Goal: Information Seeking & Learning: Learn about a topic

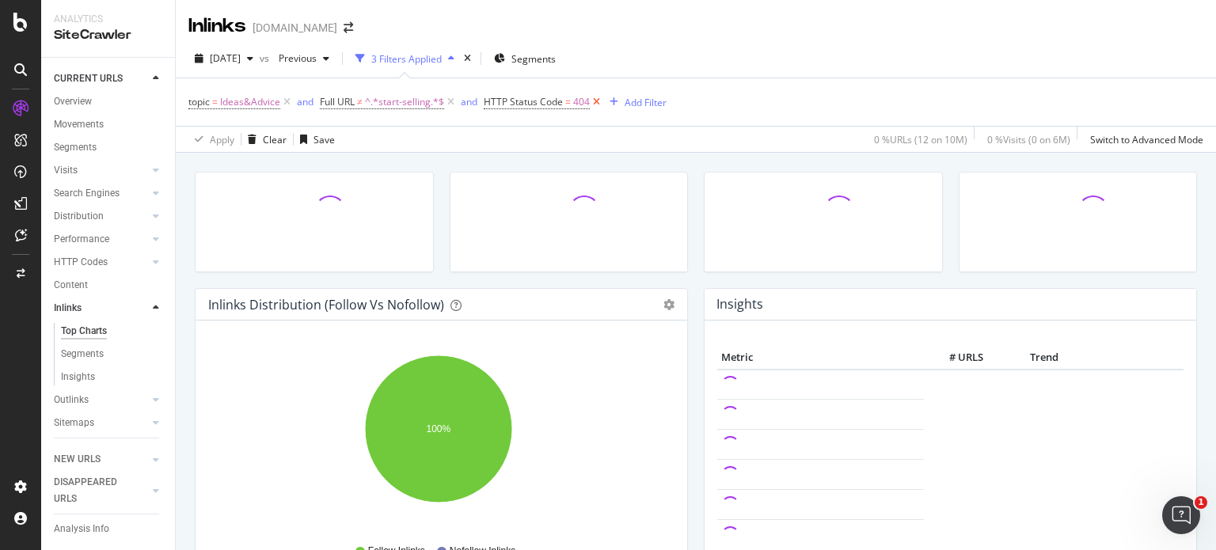
click at [600, 103] on icon at bounding box center [596, 102] width 13 height 16
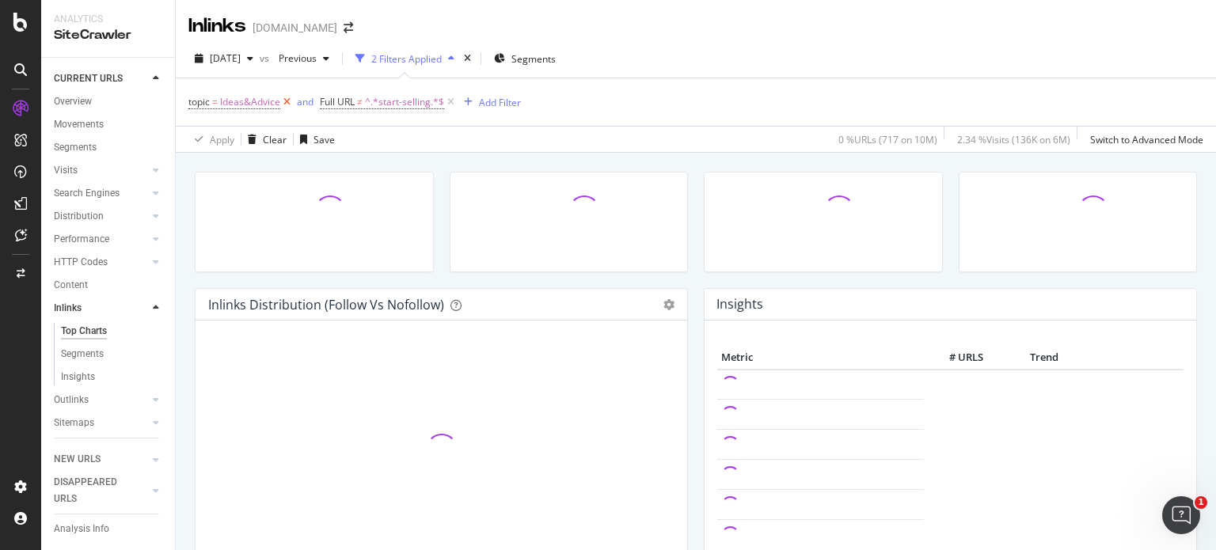
click at [286, 100] on icon at bounding box center [286, 102] width 13 height 16
click at [268, 97] on span "^.*start-selling.*$" at bounding box center [273, 102] width 79 height 22
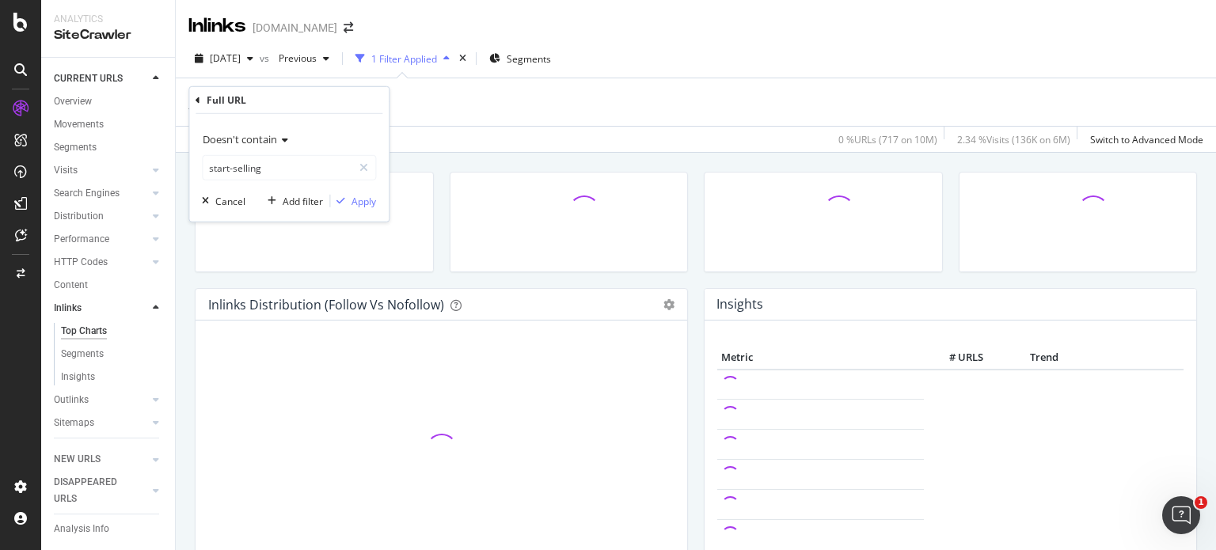
click at [279, 142] on icon at bounding box center [282, 139] width 11 height 9
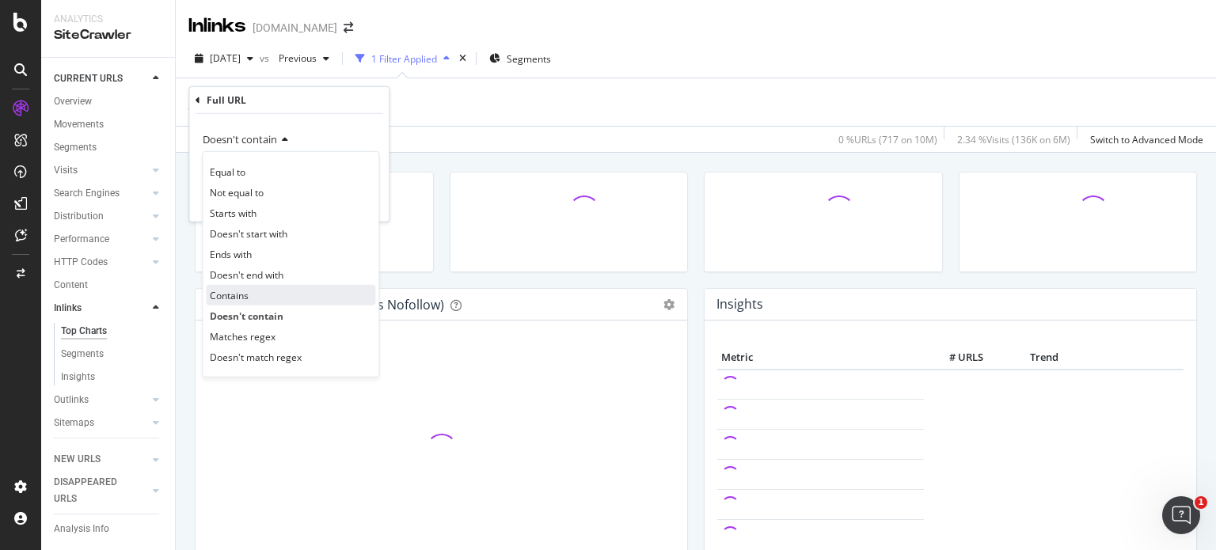
click at [249, 295] on div "Contains" at bounding box center [290, 295] width 169 height 21
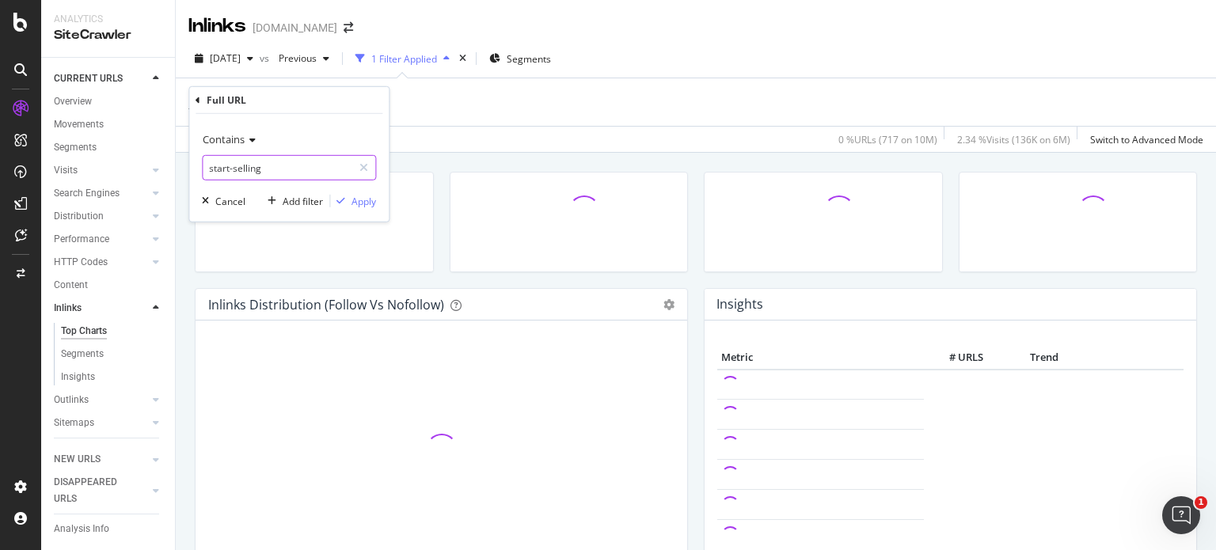
click at [226, 162] on input "start-selling" at bounding box center [278, 167] width 150 height 25
paste input "/departments/tools-equipment/ladders-steps/fire-ladders/[DOMAIN_NAME]"
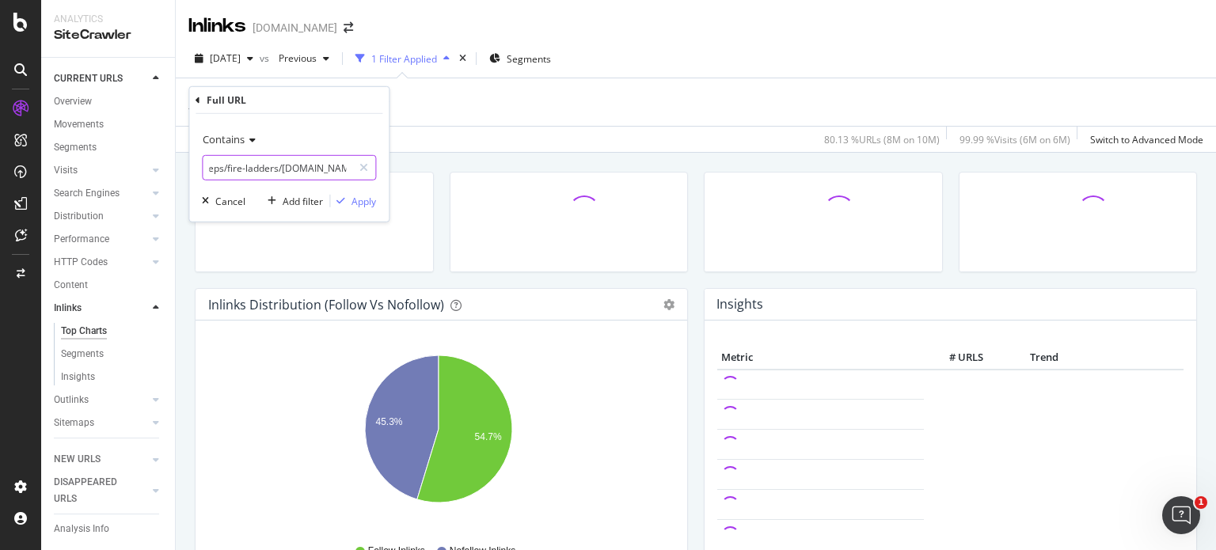
drag, startPoint x: 225, startPoint y: 165, endPoint x: 171, endPoint y: 167, distance: 53.9
click at [171, 167] on body "Analytics SiteCrawler CURRENT URLS Overview Movements Segments Visits Analysis …" at bounding box center [608, 275] width 1216 height 550
click at [212, 169] on input "/departments/tools-equipment/ladders-steps/fire-ladders/[DOMAIN_NAME]" at bounding box center [278, 167] width 150 height 25
drag, startPoint x: 226, startPoint y: 167, endPoint x: 170, endPoint y: 165, distance: 56.2
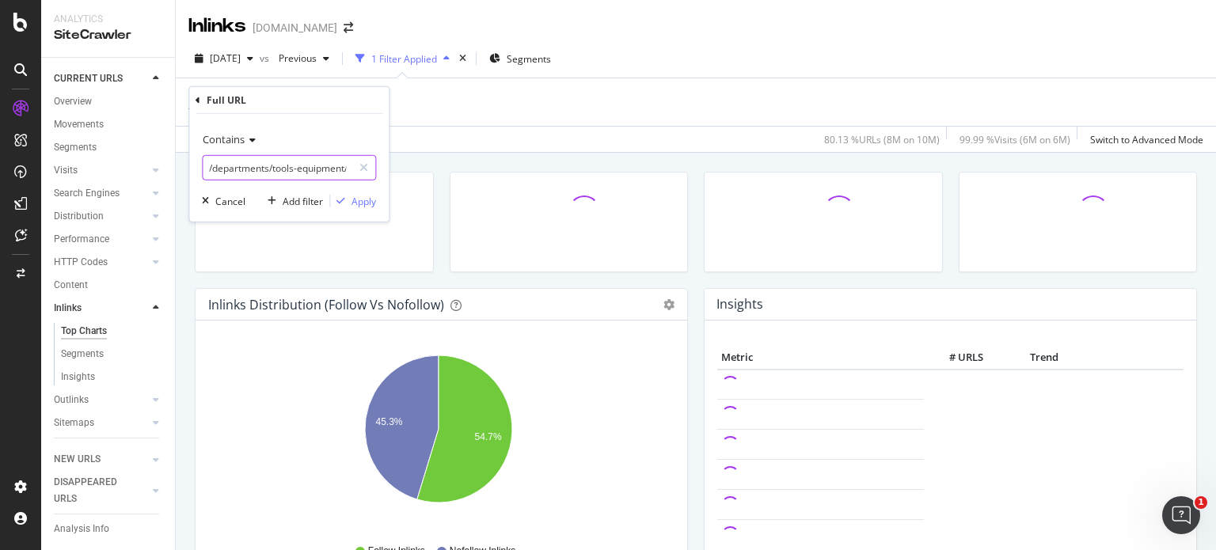
click at [170, 165] on body "Analytics SiteCrawler CURRENT URLS Overview Movements Segments Visits Analysis …" at bounding box center [608, 275] width 1216 height 550
drag, startPoint x: 270, startPoint y: 166, endPoint x: 196, endPoint y: 165, distance: 73.6
click at [196, 165] on div "Contains /departments/tools-equipment/ladders-steps/fire-ladders/[DOMAIN_NAME] …" at bounding box center [288, 168] width 199 height 108
type input "/tools-equipment/ladders-steps/fire-ladders/[DOMAIN_NAME]"
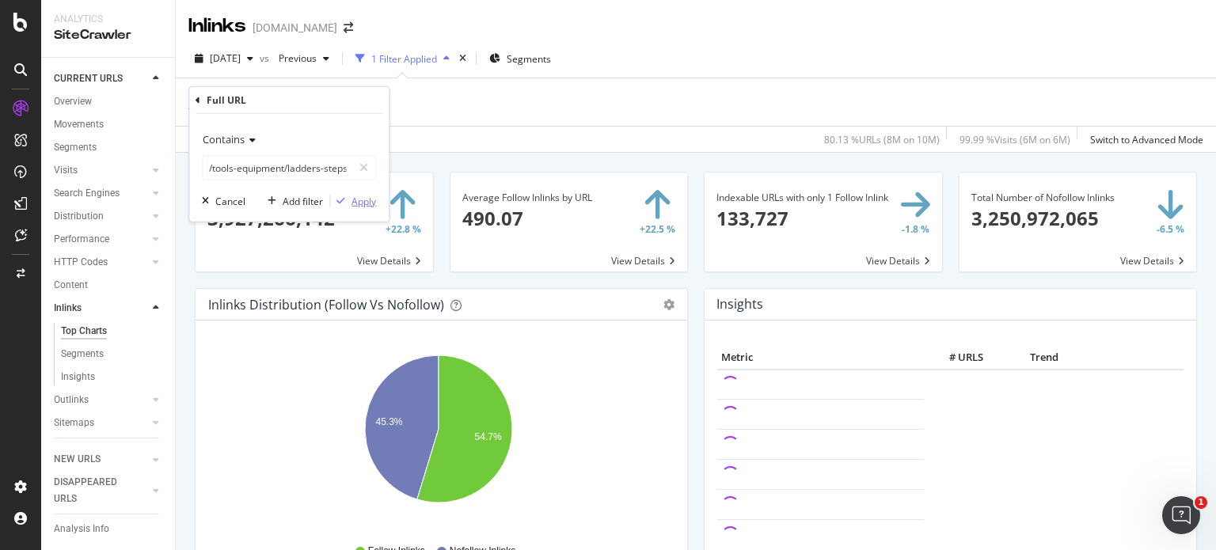
click at [367, 199] on div "Apply" at bounding box center [363, 200] width 25 height 13
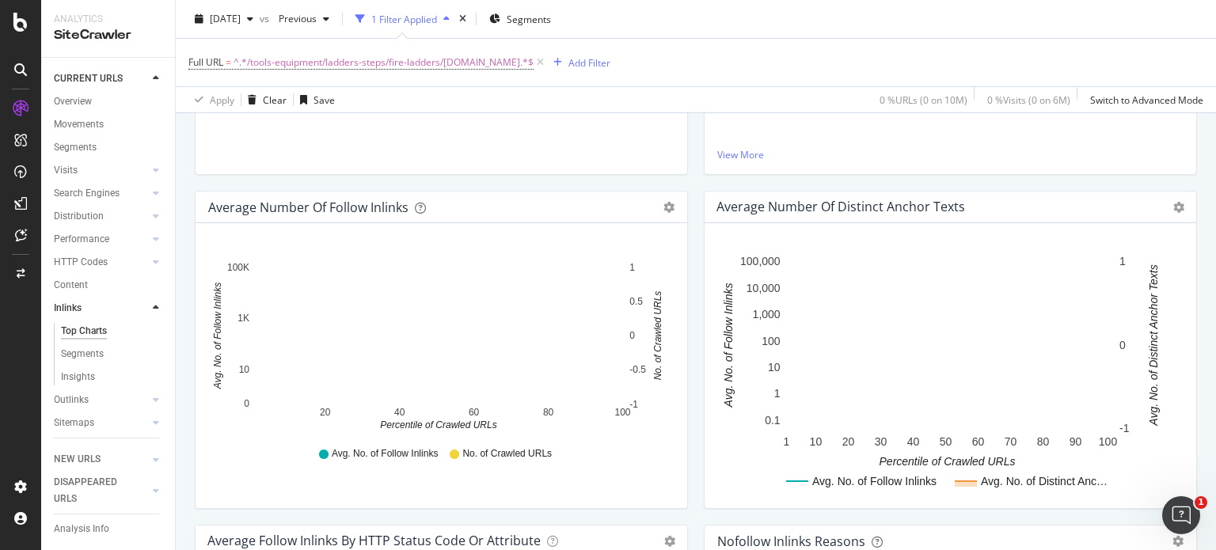
scroll to position [431, 0]
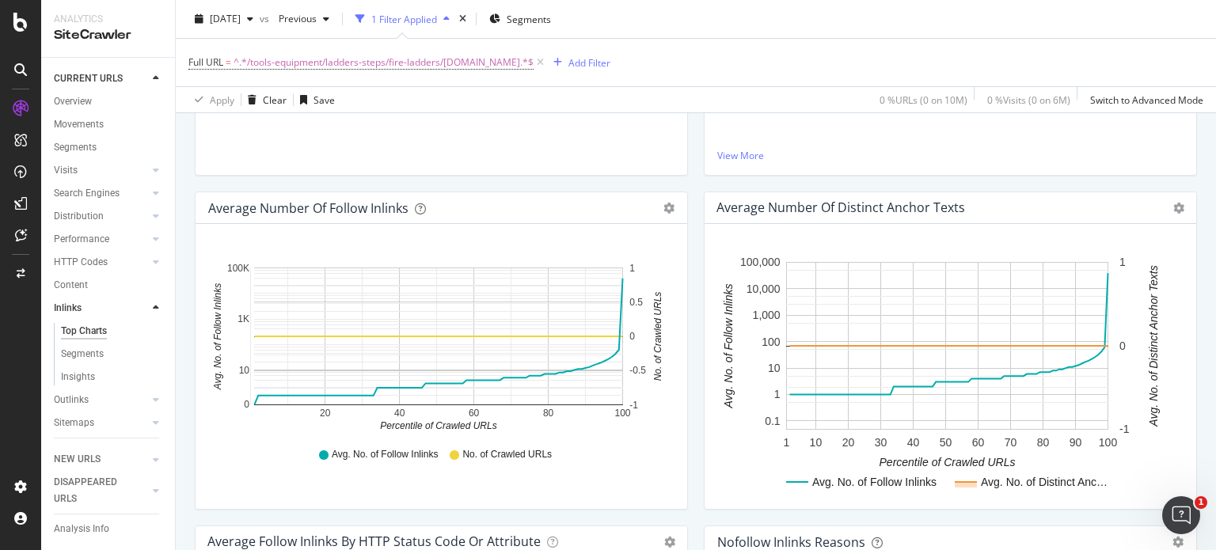
click at [805, 313] on rect "A chart." at bounding box center [947, 346] width 322 height 168
click at [66, 97] on div "Overview" at bounding box center [73, 101] width 38 height 17
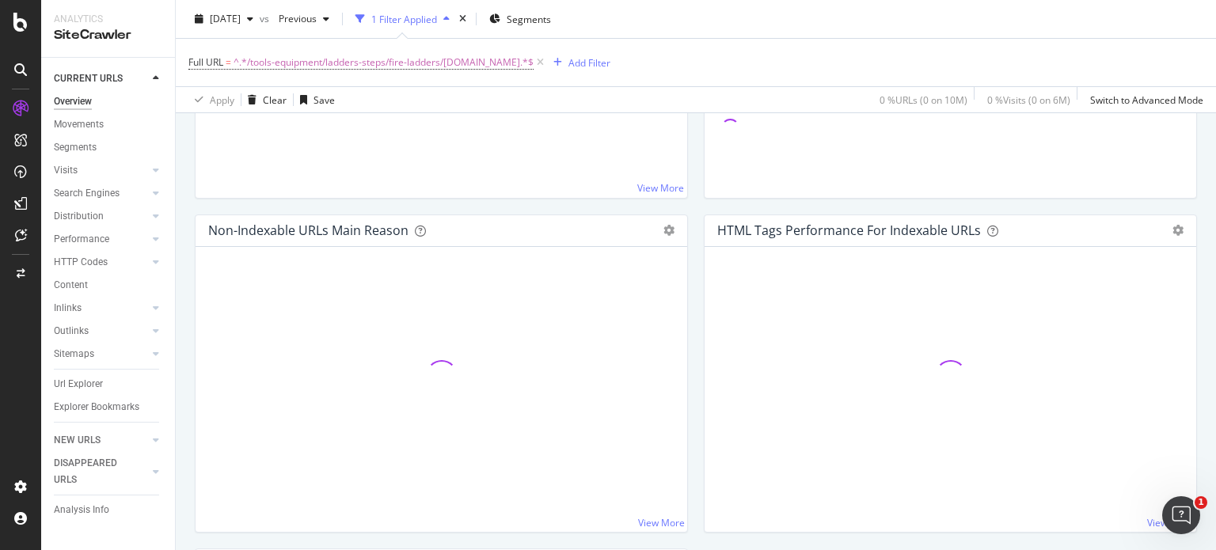
scroll to position [431, 0]
click at [66, 97] on div "Overview" at bounding box center [73, 101] width 38 height 17
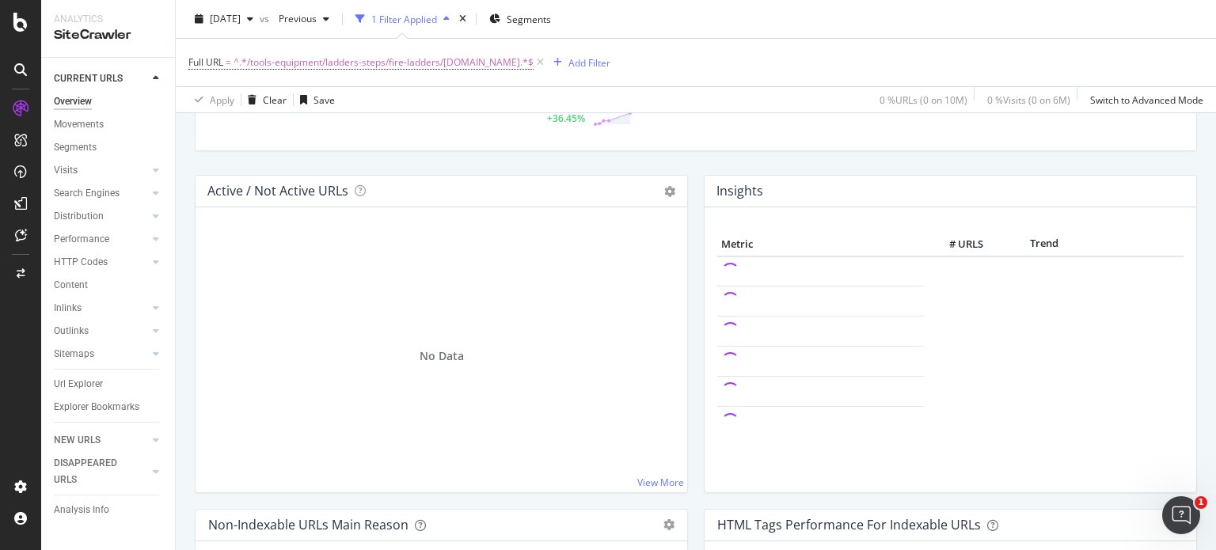
scroll to position [0, 0]
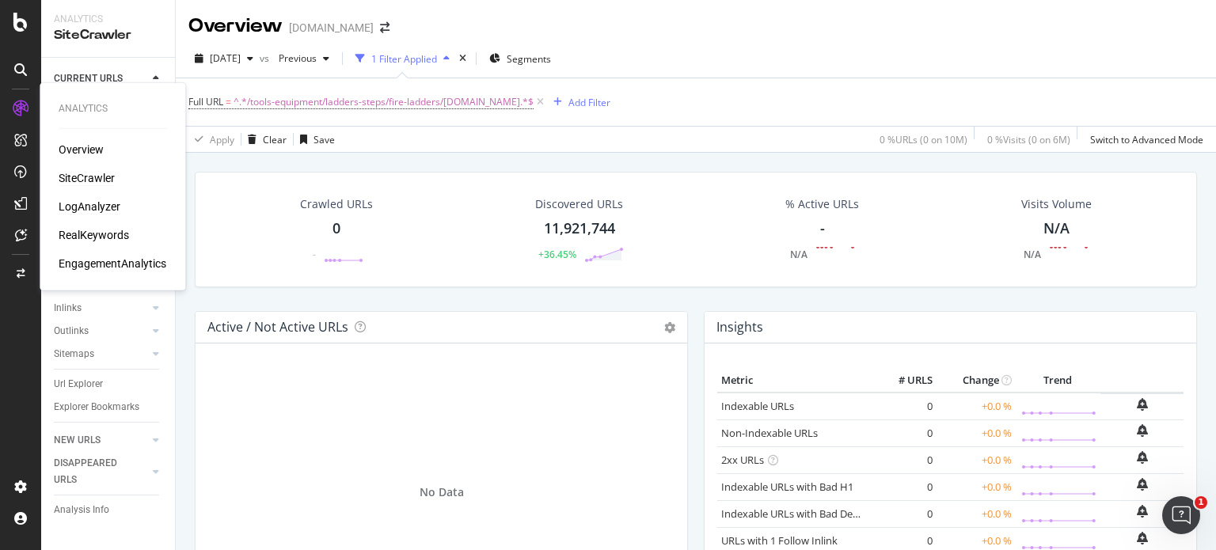
click at [85, 202] on div "LogAnalyzer" at bounding box center [90, 207] width 62 height 16
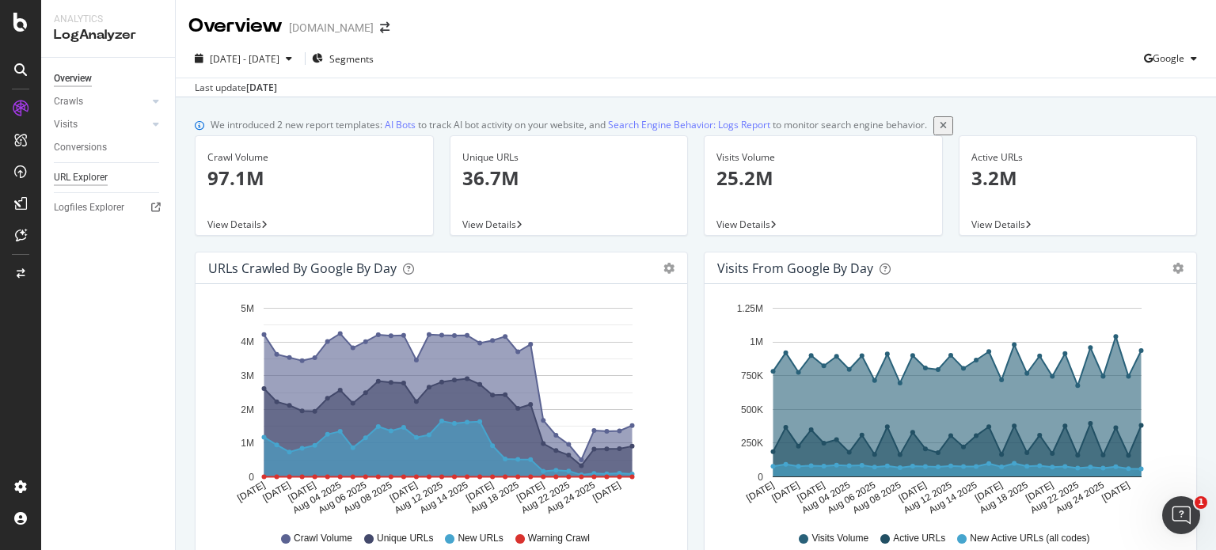
click at [74, 169] on div "URL Explorer" at bounding box center [81, 177] width 54 height 17
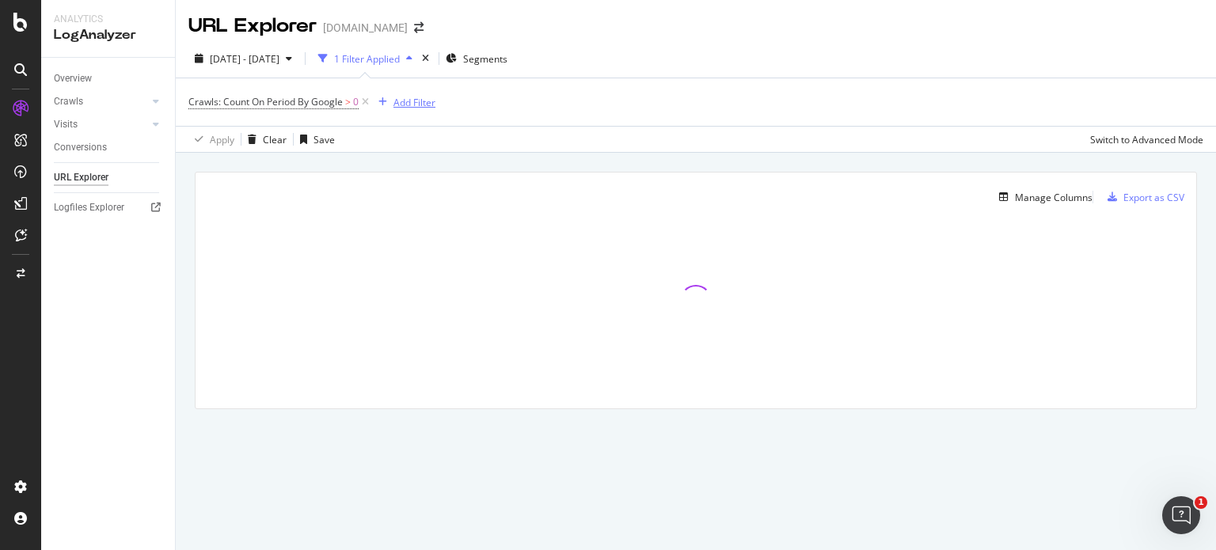
click at [412, 108] on div "Add Filter" at bounding box center [414, 102] width 42 height 13
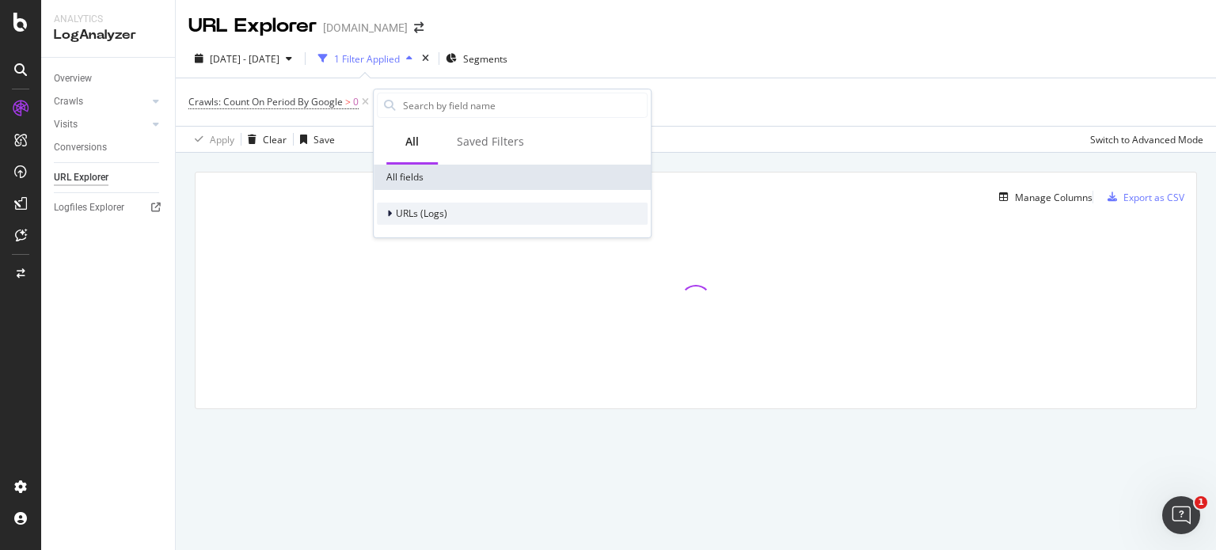
drag, startPoint x: 412, startPoint y: 108, endPoint x: 416, endPoint y: 218, distance: 110.1
click at [416, 218] on div "All Saved Filters All fields URLs (Logs)" at bounding box center [512, 163] width 277 height 148
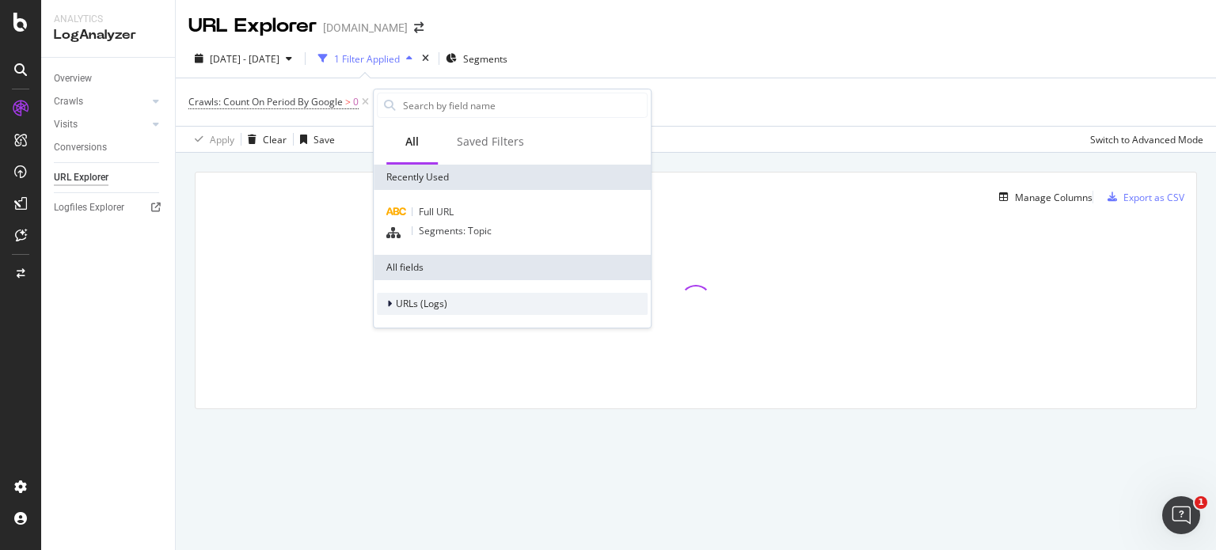
click at [416, 218] on div "Full URL" at bounding box center [512, 212] width 271 height 19
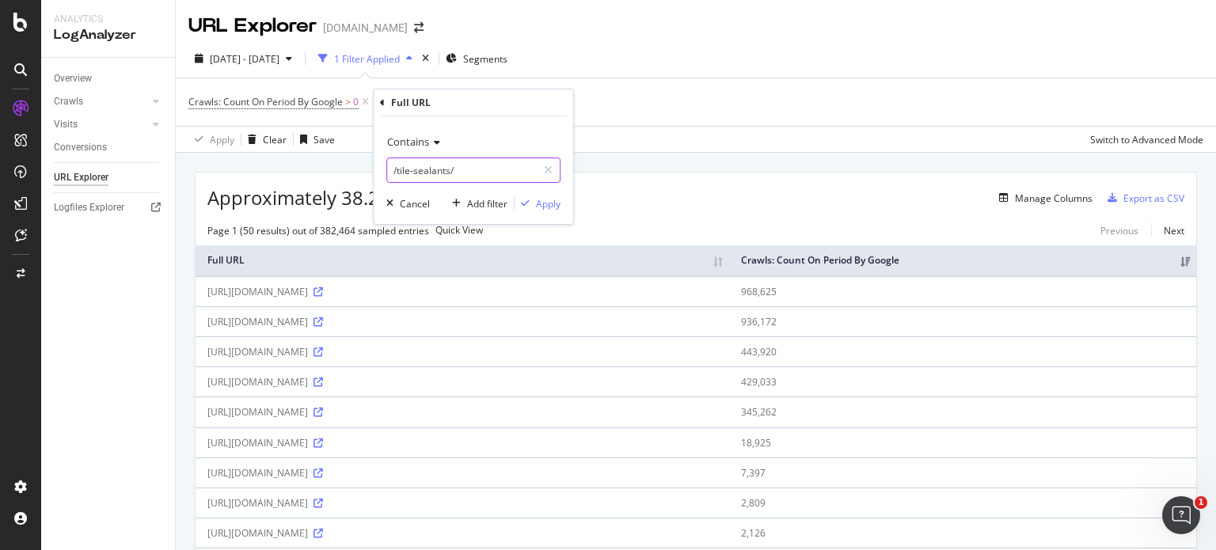
click at [450, 168] on input "/tile-sealants/" at bounding box center [462, 170] width 150 height 25
paste input "departments/tools-equipment/ladders-steps/fire-ladders/[DOMAIN_NAME]"
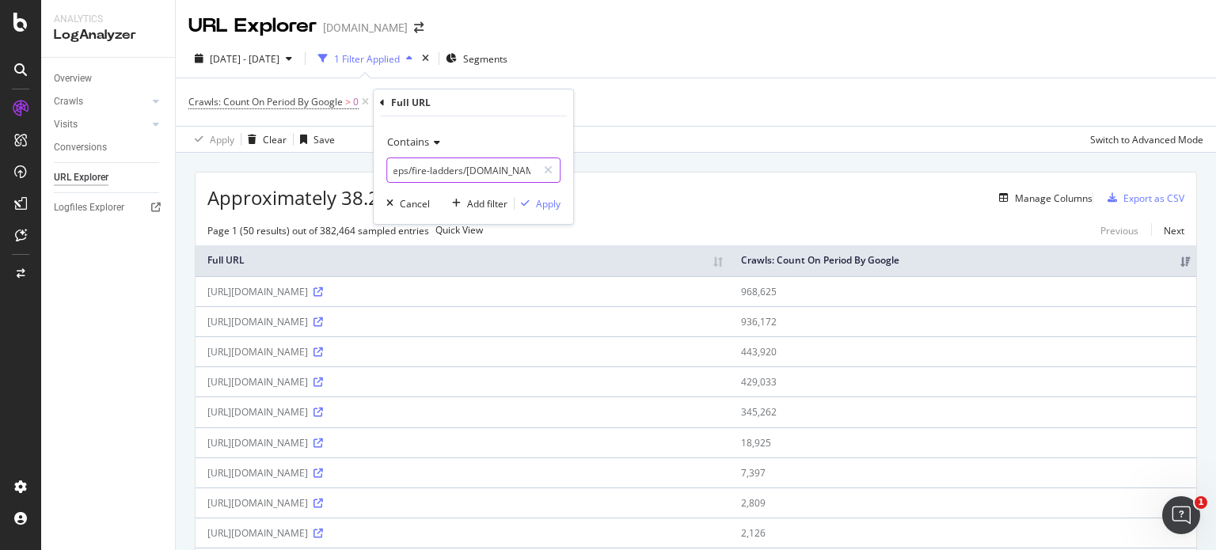
type input "/departments/tools-equipment/ladders-steps/fire-ladders/[DOMAIN_NAME]"
click at [550, 194] on div "Contains /departments/tools-equipment/ladders-steps/fire-ladders/[DOMAIN_NAME] …" at bounding box center [473, 170] width 199 height 108
click at [548, 199] on div "Apply" at bounding box center [548, 203] width 25 height 13
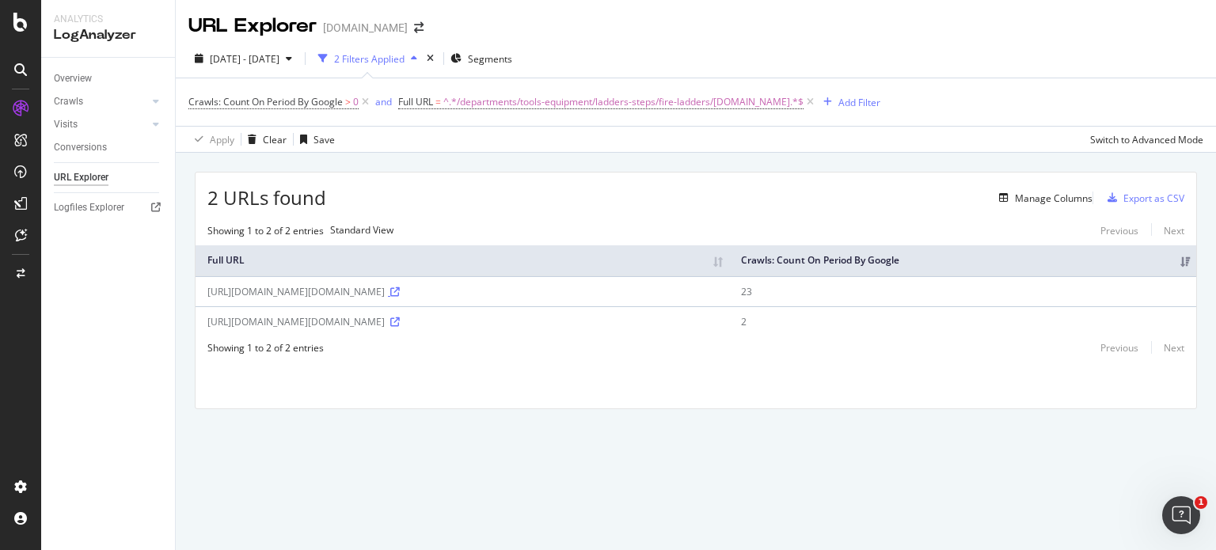
click at [400, 297] on icon at bounding box center [394, 291] width 9 height 9
click at [20, 66] on icon at bounding box center [20, 69] width 13 height 13
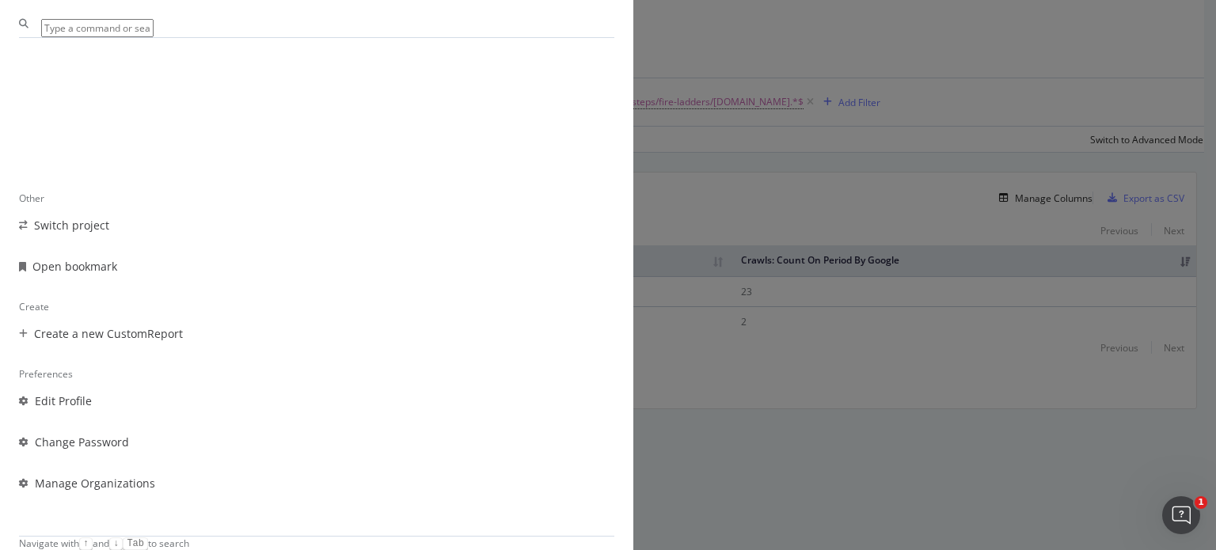
scroll to position [180, 0]
click at [621, 499] on div "Other Switch project Open bookmark Create Create a new CustomReport Preferences…" at bounding box center [608, 275] width 1216 height 550
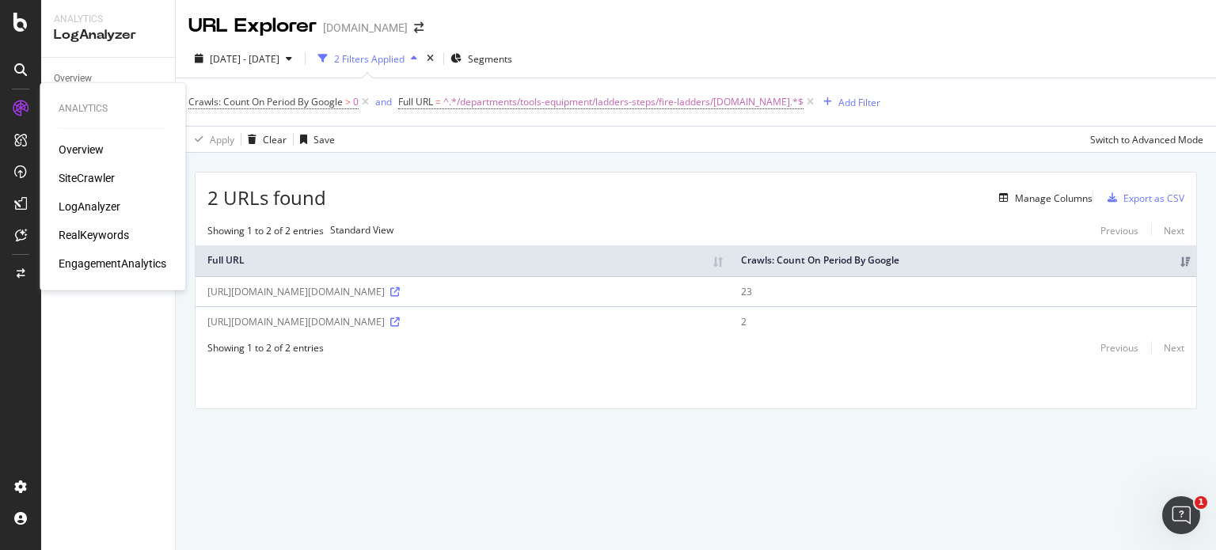
click at [99, 173] on div "SiteCrawler" at bounding box center [87, 178] width 56 height 16
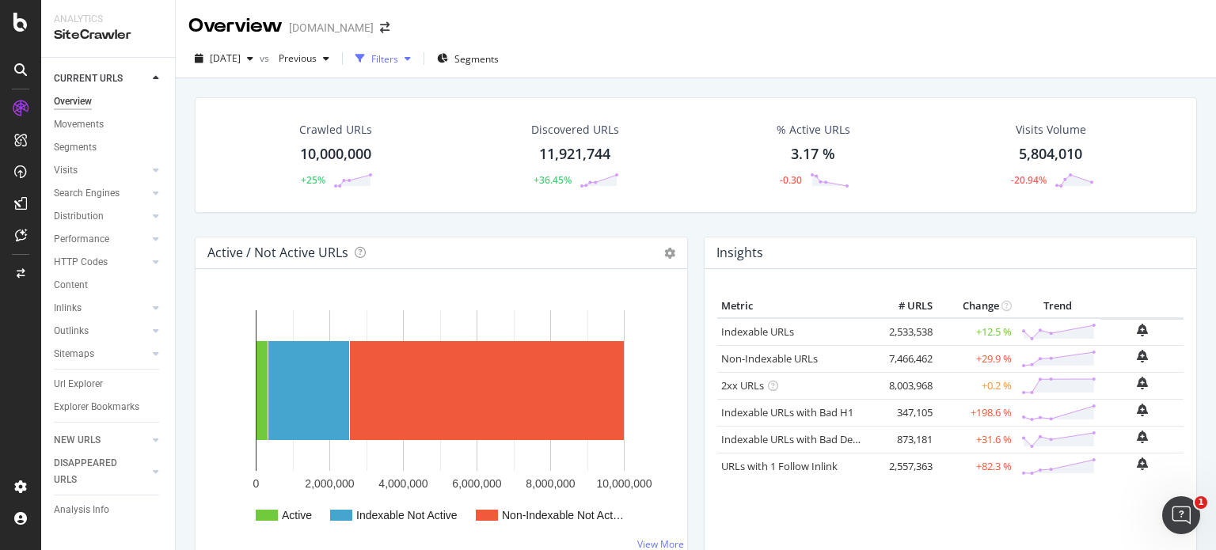
click at [417, 65] on div "Filters" at bounding box center [383, 59] width 68 height 24
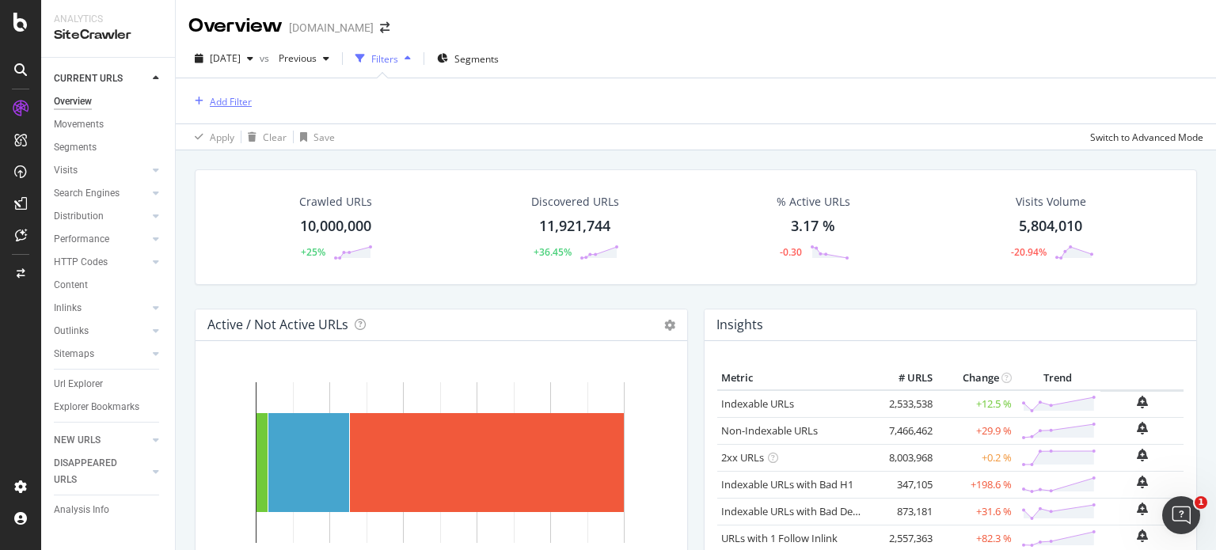
click at [216, 105] on div "Add Filter" at bounding box center [231, 101] width 42 height 13
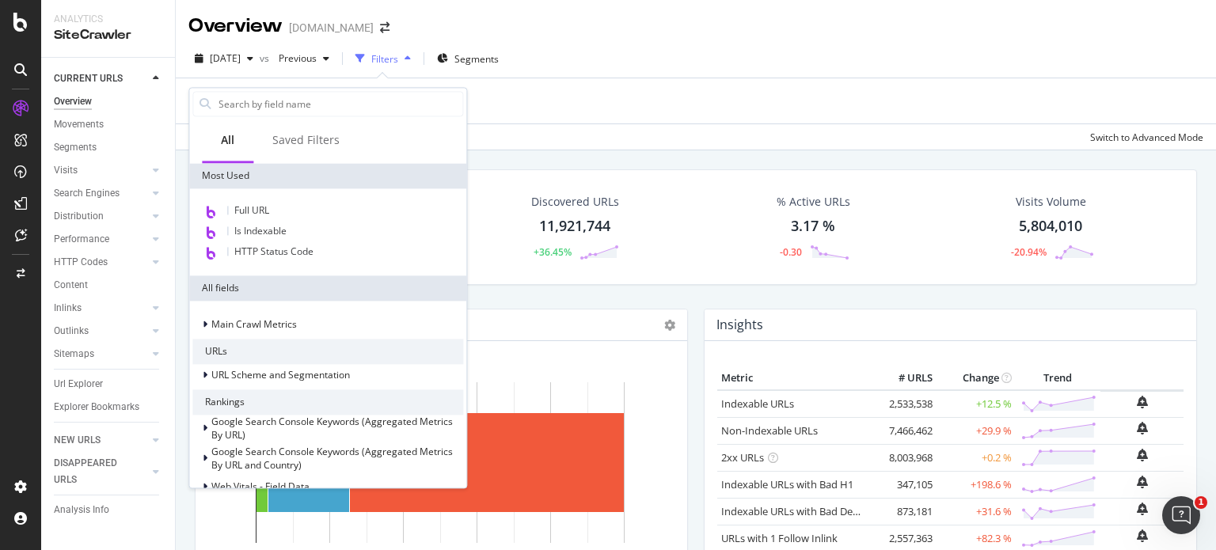
click at [217, 105] on input "text" at bounding box center [339, 104] width 245 height 24
click at [241, 211] on span "Full URL" at bounding box center [251, 209] width 35 height 13
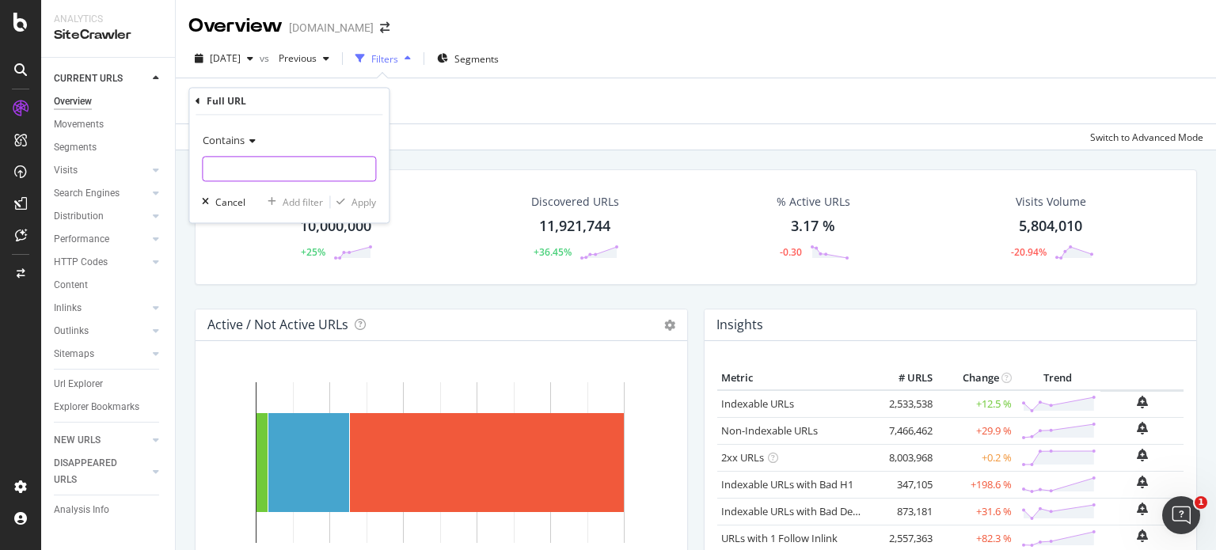
click at [236, 173] on input "text" at bounding box center [289, 169] width 173 height 25
paste input "/departments/tools-equipment/ladders-steps/fire-ladders/[DOMAIN_NAME]"
type input "/departments/tools-equipment/ladders-steps/fire-ladders/[DOMAIN_NAME]"
click at [361, 199] on div "Apply" at bounding box center [363, 202] width 25 height 13
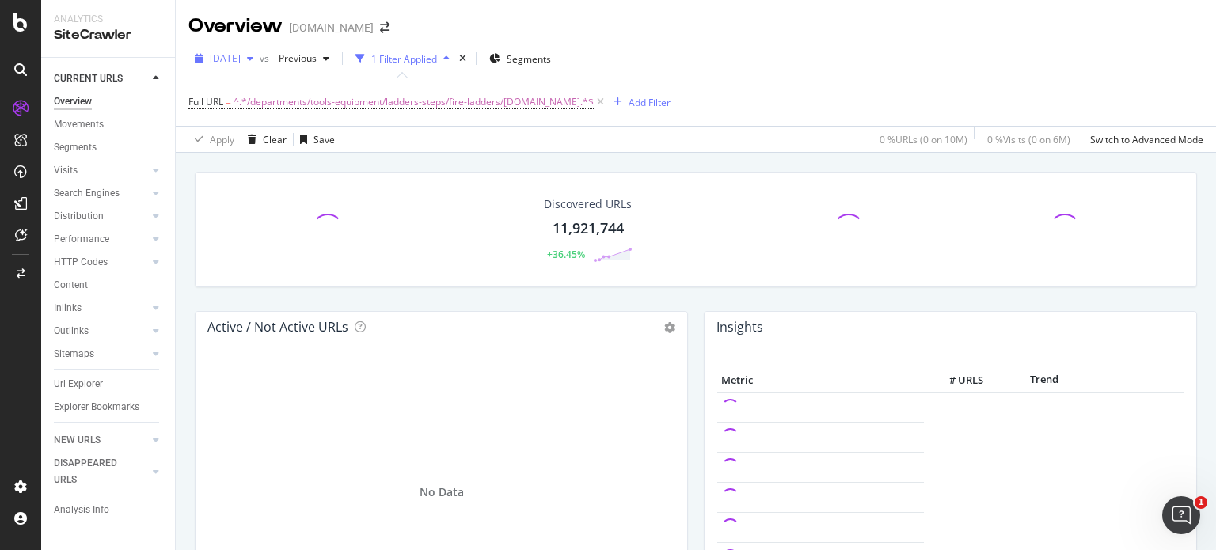
click at [260, 59] on div "button" at bounding box center [250, 58] width 19 height 9
click at [472, 146] on div "Apply Clear Save 0 % URLs ( 0 on 10M ) 0 % Visits ( 0 on 6M ) Switch to Advance…" at bounding box center [696, 139] width 1040 height 26
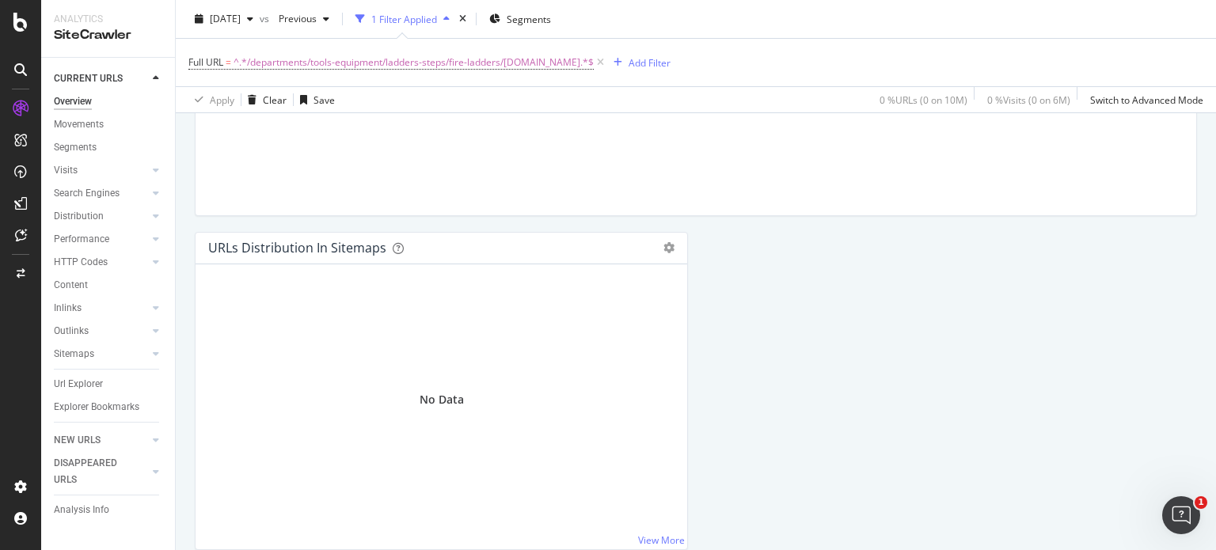
scroll to position [1750, 0]
click at [155, 332] on icon at bounding box center [156, 330] width 6 height 9
click at [153, 310] on icon at bounding box center [156, 307] width 6 height 9
click at [55, 306] on div "Inlinks" at bounding box center [68, 308] width 28 height 17
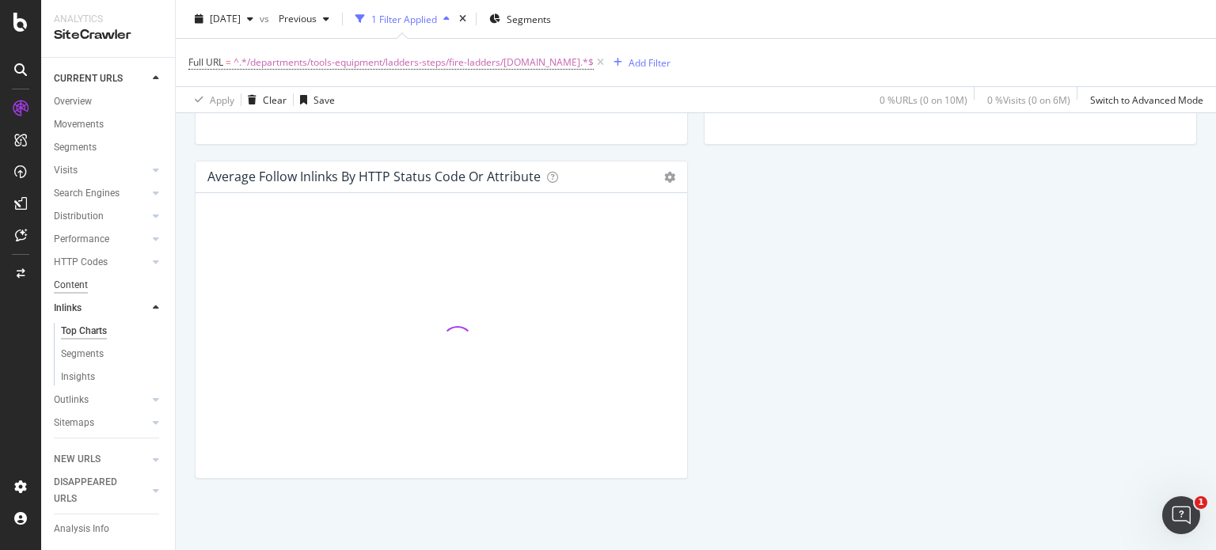
scroll to position [794, 0]
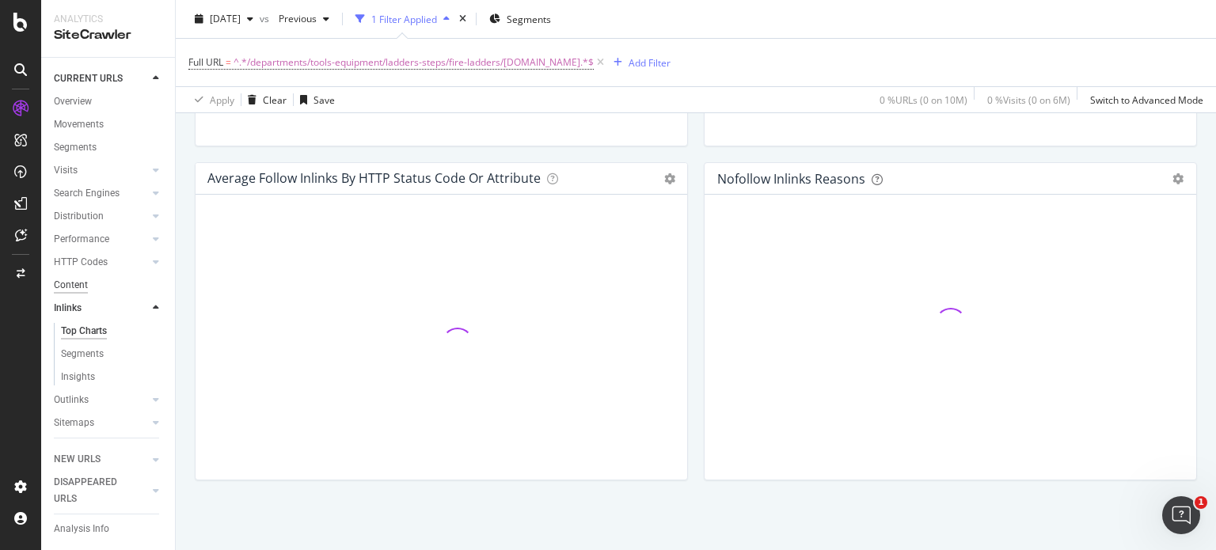
click at [74, 283] on div "Content" at bounding box center [71, 285] width 34 height 17
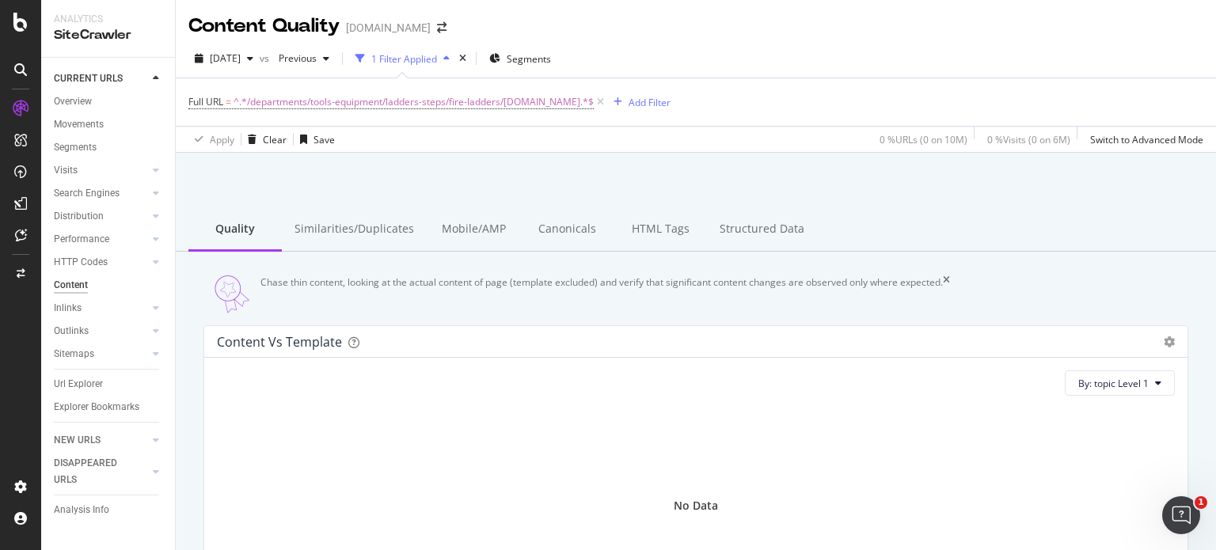
click at [412, 297] on div "Chase thin content, looking at the actual content of page (template excluded) a…" at bounding box center [601, 294] width 682 height 38
